Goal: Task Accomplishment & Management: Complete application form

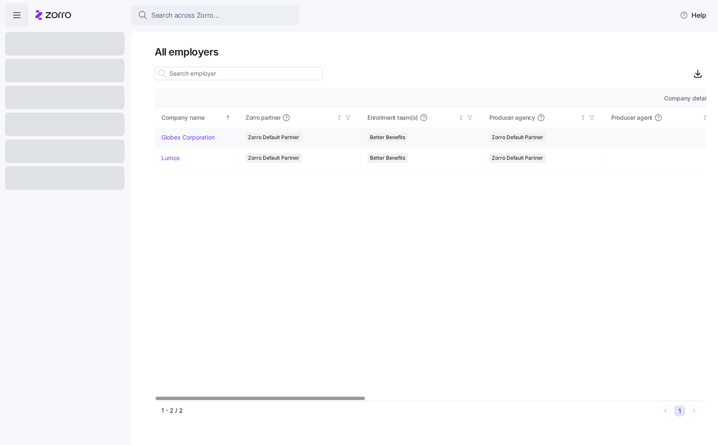
click at [213, 135] on link "Globex Corporation" at bounding box center [187, 137] width 53 height 8
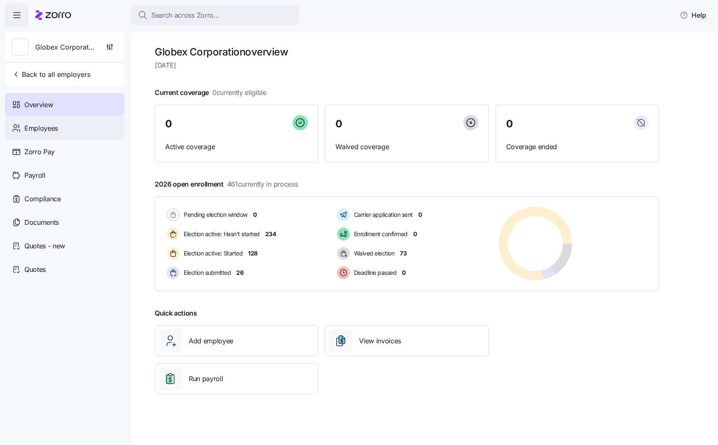
click at [37, 132] on span "Employees" at bounding box center [41, 128] width 34 height 11
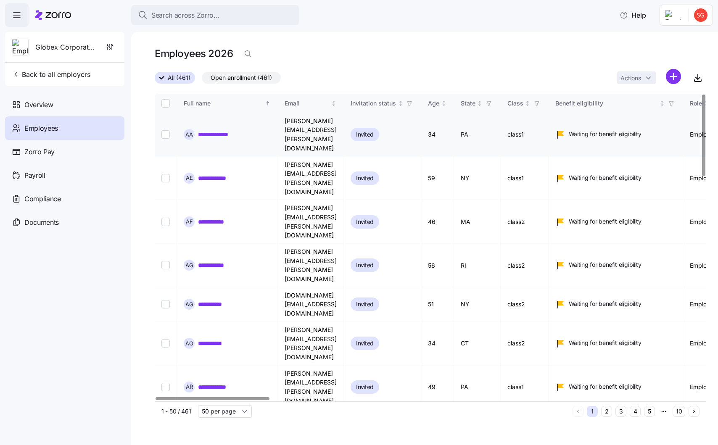
click at [219, 130] on link "**********" at bounding box center [220, 134] width 45 height 8
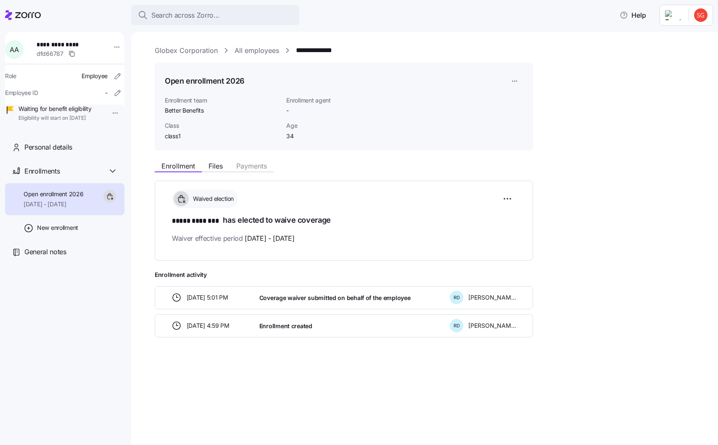
click at [251, 47] on link "All employees" at bounding box center [257, 50] width 45 height 11
click at [204, 50] on link "Globex Corporation" at bounding box center [186, 50] width 63 height 11
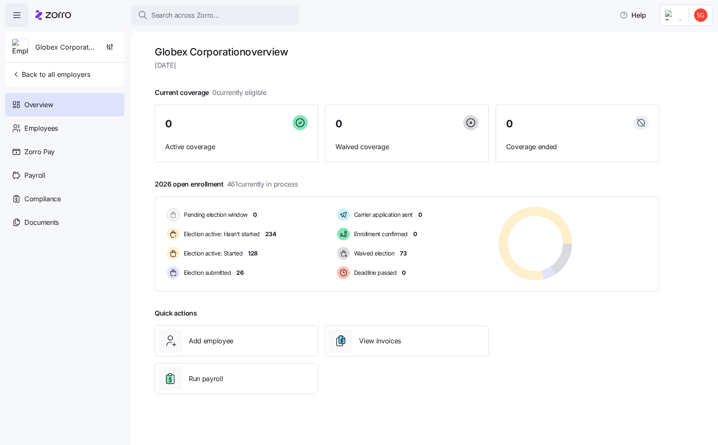
click at [141, 148] on div "Globex Corporation overview [DATE] Current coverage 0 currently eligible 0 Acti…" at bounding box center [424, 238] width 587 height 413
click at [214, 187] on span "2026 open enrollment 461 currently in process" at bounding box center [226, 184] width 143 height 11
click at [224, 273] on span "Election submitted" at bounding box center [206, 273] width 50 height 8
click at [235, 271] on div "Election submitted" at bounding box center [199, 273] width 69 height 16
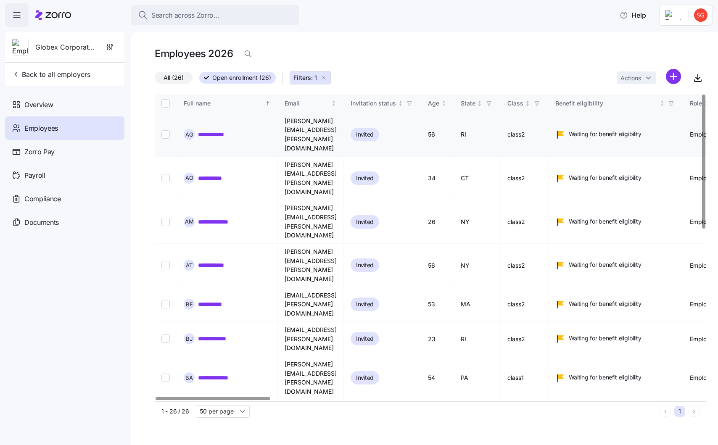
click at [219, 130] on link "**********" at bounding box center [216, 134] width 36 height 8
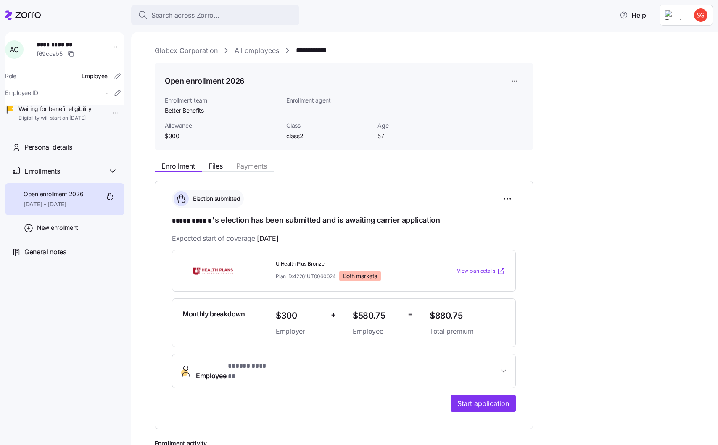
scroll to position [18, 0]
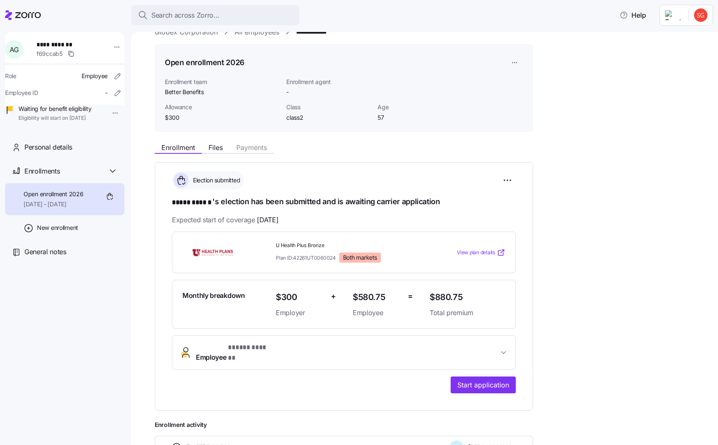
click at [514, 151] on div "Enrollment Files Payments" at bounding box center [344, 146] width 378 height 15
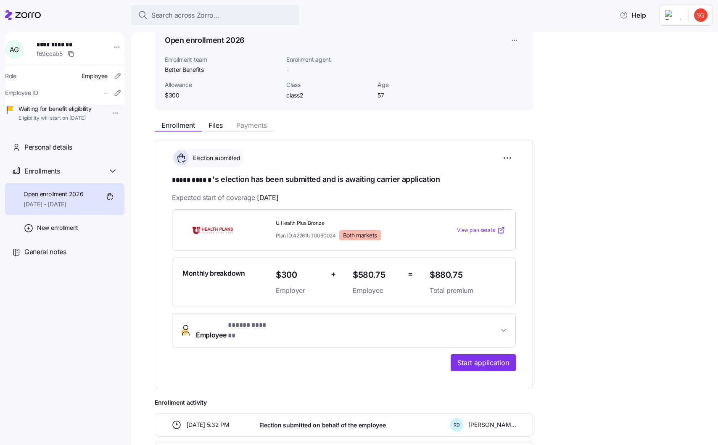
scroll to position [36, 0]
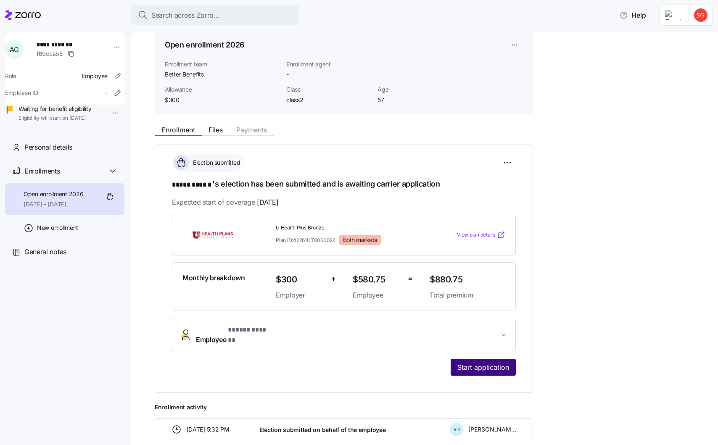
click at [460, 362] on span "Start application" at bounding box center [483, 367] width 52 height 10
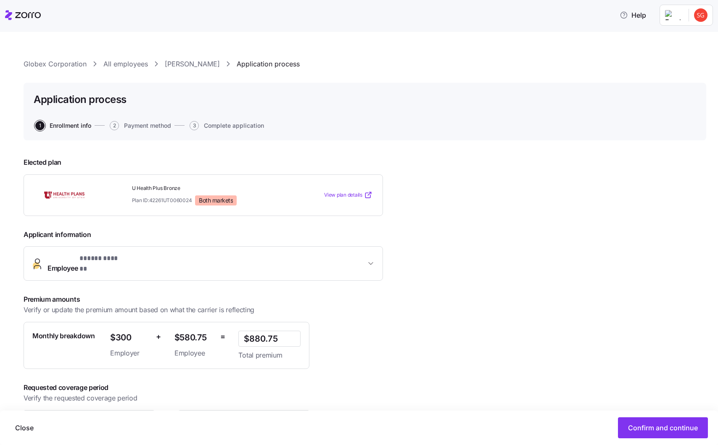
scroll to position [27, 0]
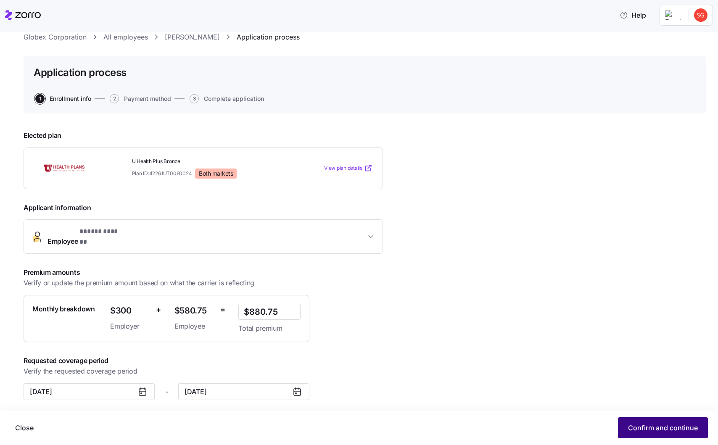
click at [646, 427] on span "Confirm and continue" at bounding box center [663, 428] width 70 height 10
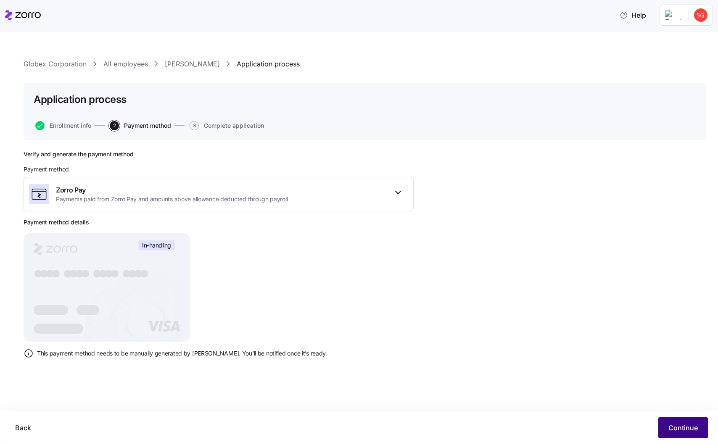
click at [682, 430] on span "Continue" at bounding box center [682, 428] width 29 height 10
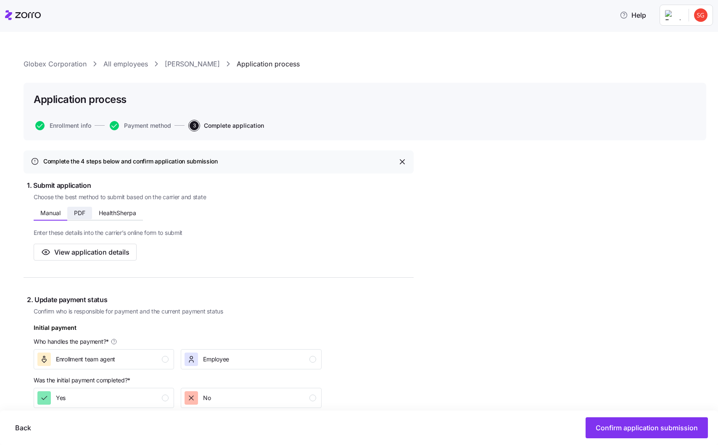
click at [76, 208] on button "PDF" at bounding box center [79, 213] width 25 height 13
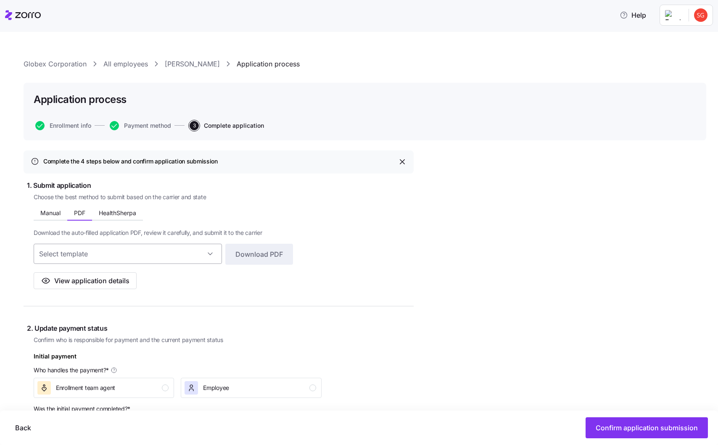
click at [103, 251] on input at bounding box center [128, 254] width 188 height 20
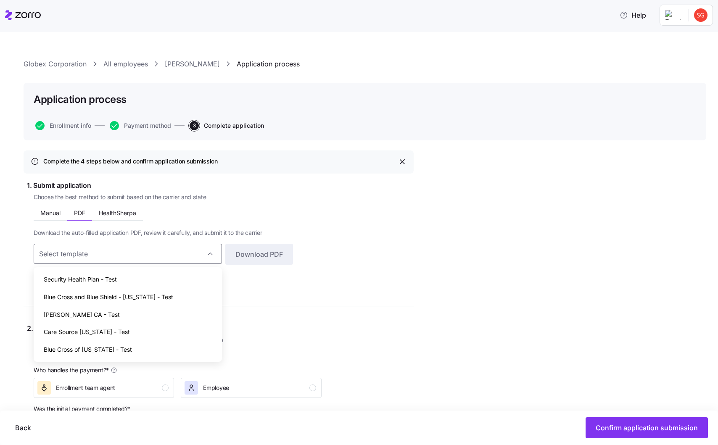
click at [131, 206] on div "Choose the best method to submit based on the carrier and state Manual PDF Heal…" at bounding box center [224, 241] width 380 height 97
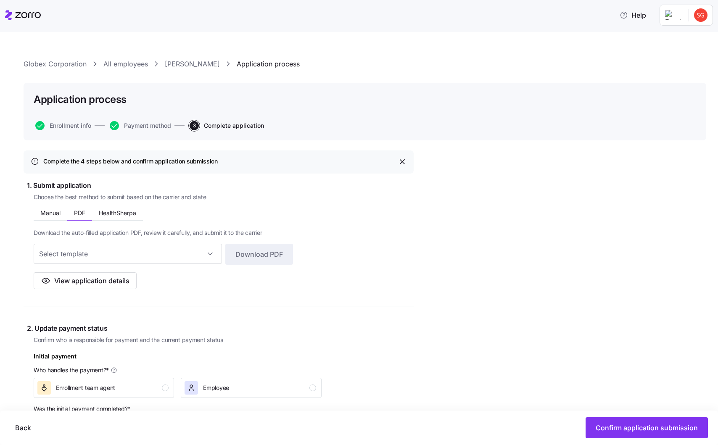
click at [129, 206] on div "Choose the best method to submit based on the carrier and state Manual PDF Heal…" at bounding box center [224, 241] width 380 height 97
click at [126, 207] on button "HealthSherpa" at bounding box center [117, 213] width 51 height 13
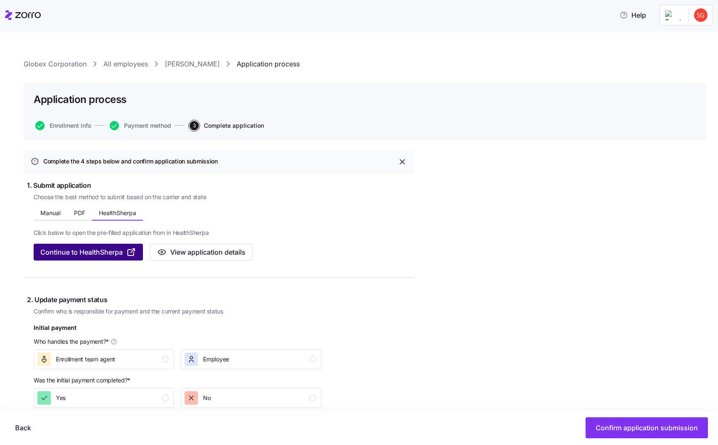
click at [93, 252] on span "Continue to HealthSherpa" at bounding box center [81, 252] width 82 height 10
click at [131, 67] on link "All employees" at bounding box center [125, 64] width 45 height 11
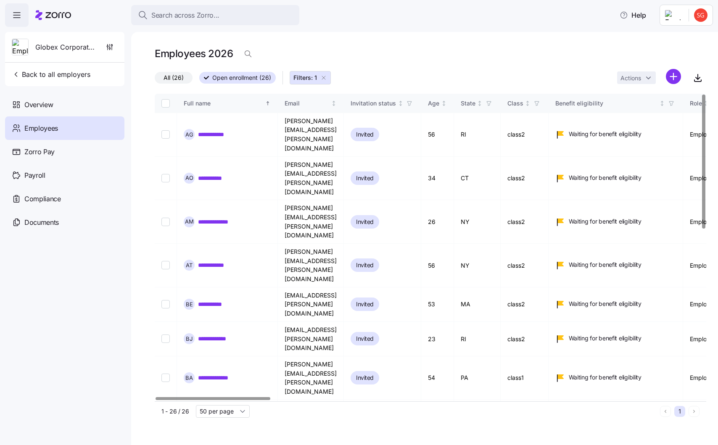
click at [211, 439] on link "**********" at bounding box center [215, 443] width 34 height 8
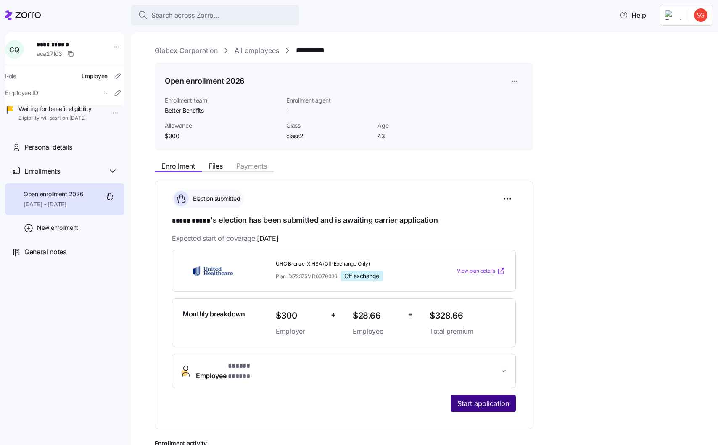
click at [459, 398] on span "Start application" at bounding box center [483, 403] width 52 height 10
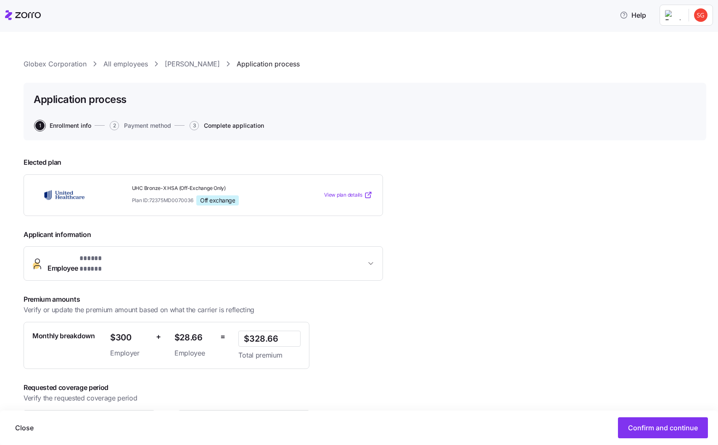
click at [236, 124] on span "Complete application" at bounding box center [234, 126] width 60 height 6
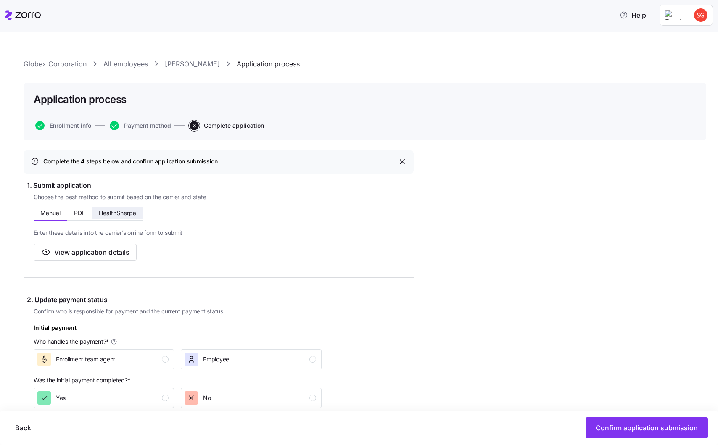
click at [98, 212] on button "HealthSherpa" at bounding box center [117, 213] width 51 height 13
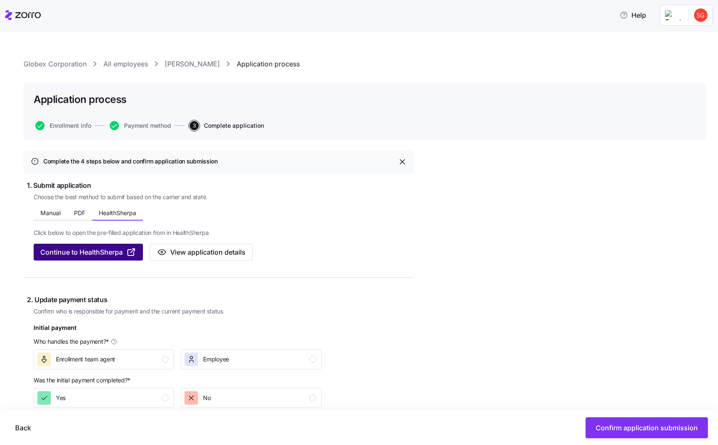
click at [95, 245] on button "Continue to HealthSherpa" at bounding box center [88, 252] width 109 height 17
